Goal: Information Seeking & Learning: Learn about a topic

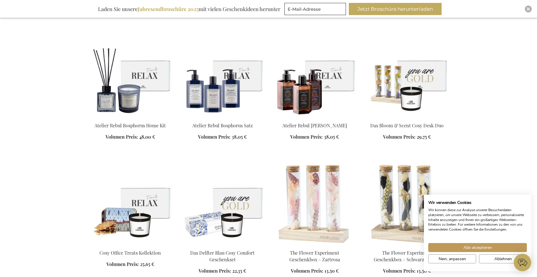
scroll to position [858, 0]
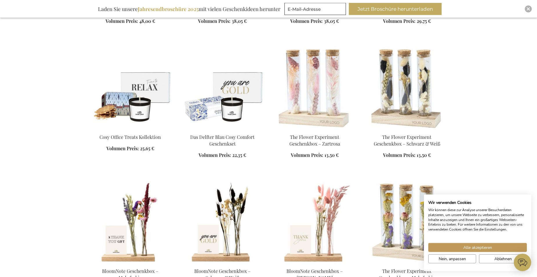
scroll to position [976, 0]
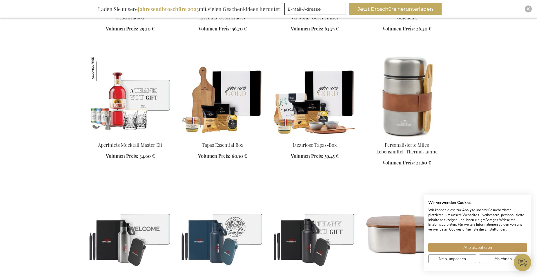
scroll to position [1479, 0]
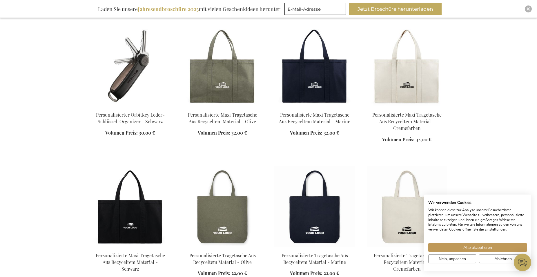
scroll to position [2751, 0]
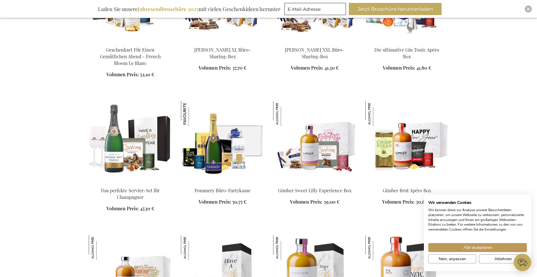
scroll to position [4289, 0]
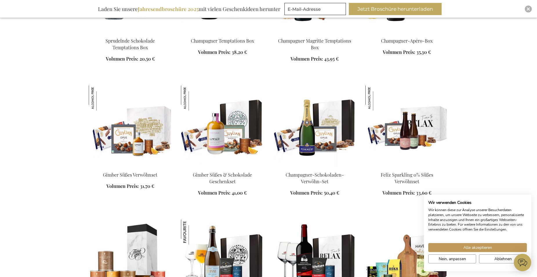
scroll to position [5206, 0]
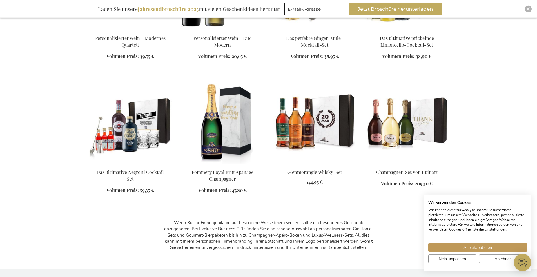
scroll to position [7513, 0]
